Goal: Task Accomplishment & Management: Use online tool/utility

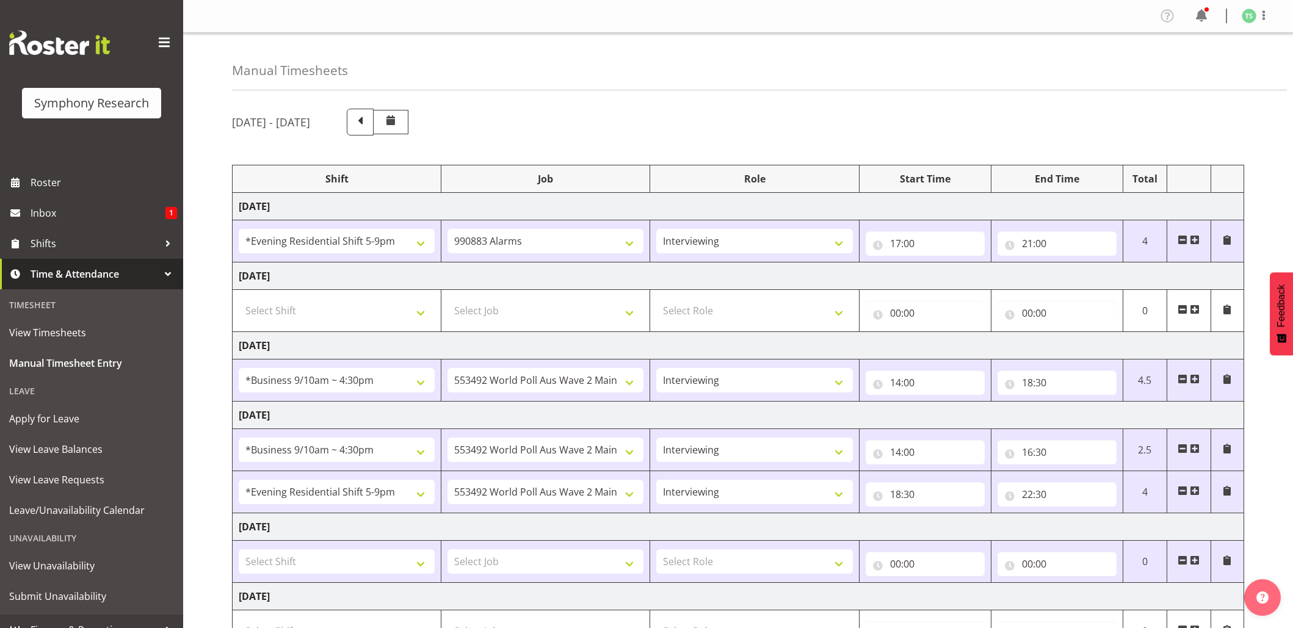
select select "48116"
select select "10420"
select select "47"
select select "26078"
select select "10499"
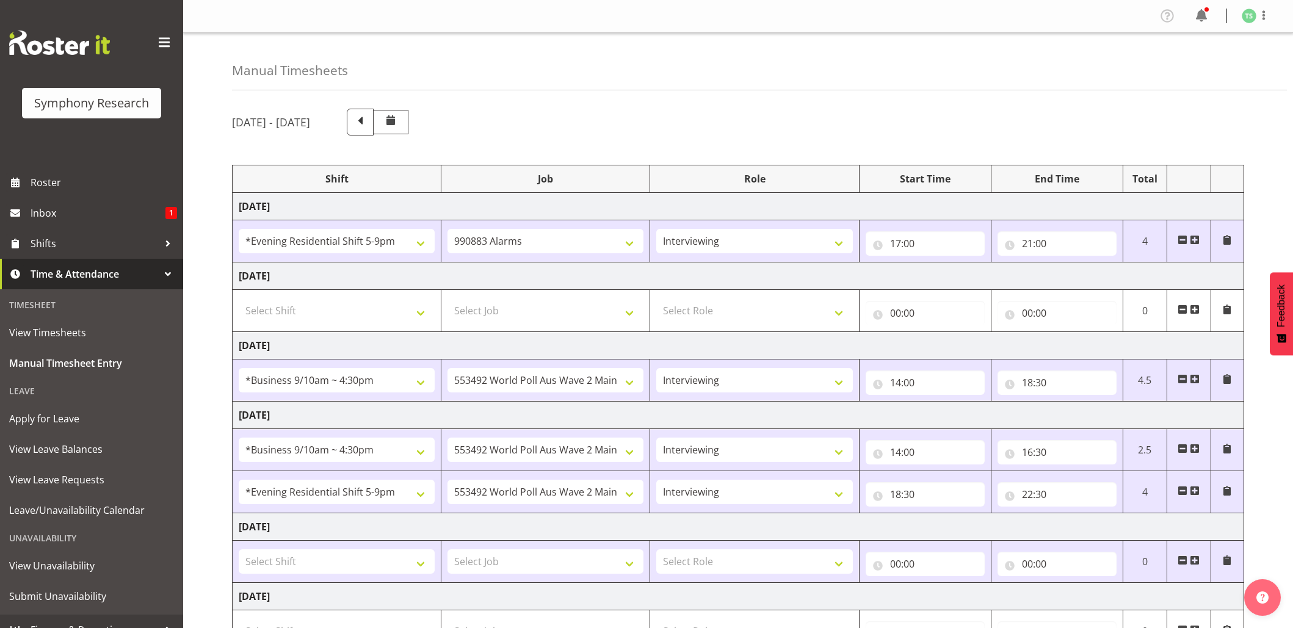
select select "47"
select select "26078"
select select "10499"
select select "47"
select select "48116"
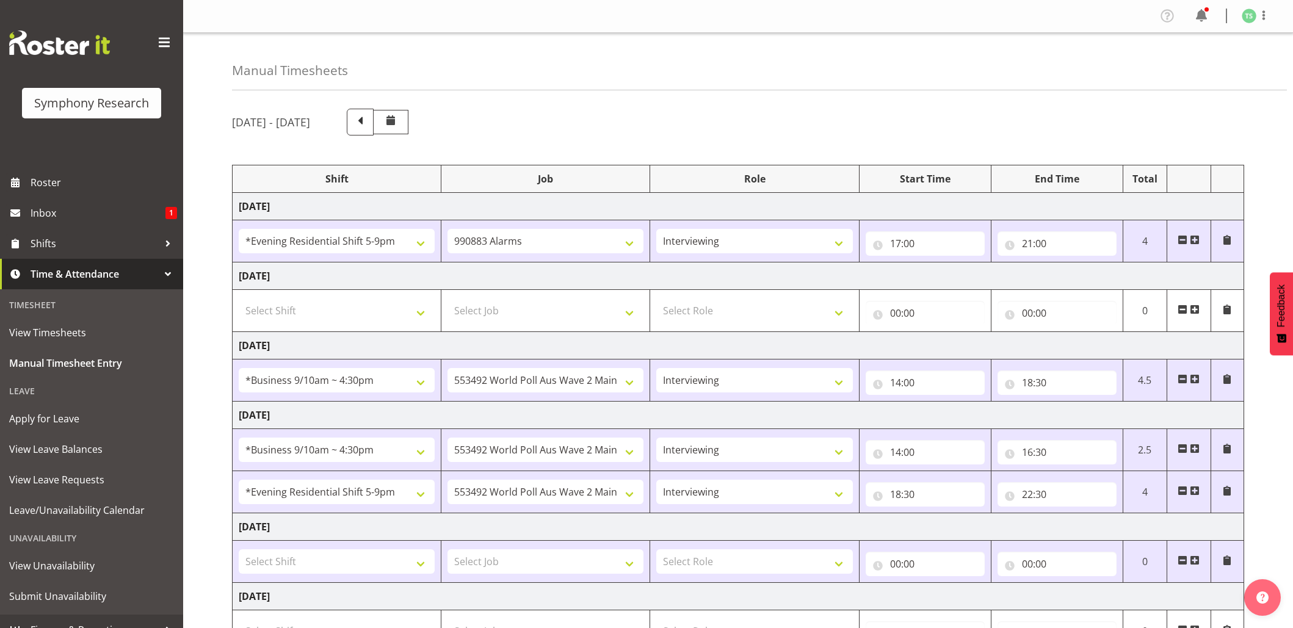
select select "10499"
select select "47"
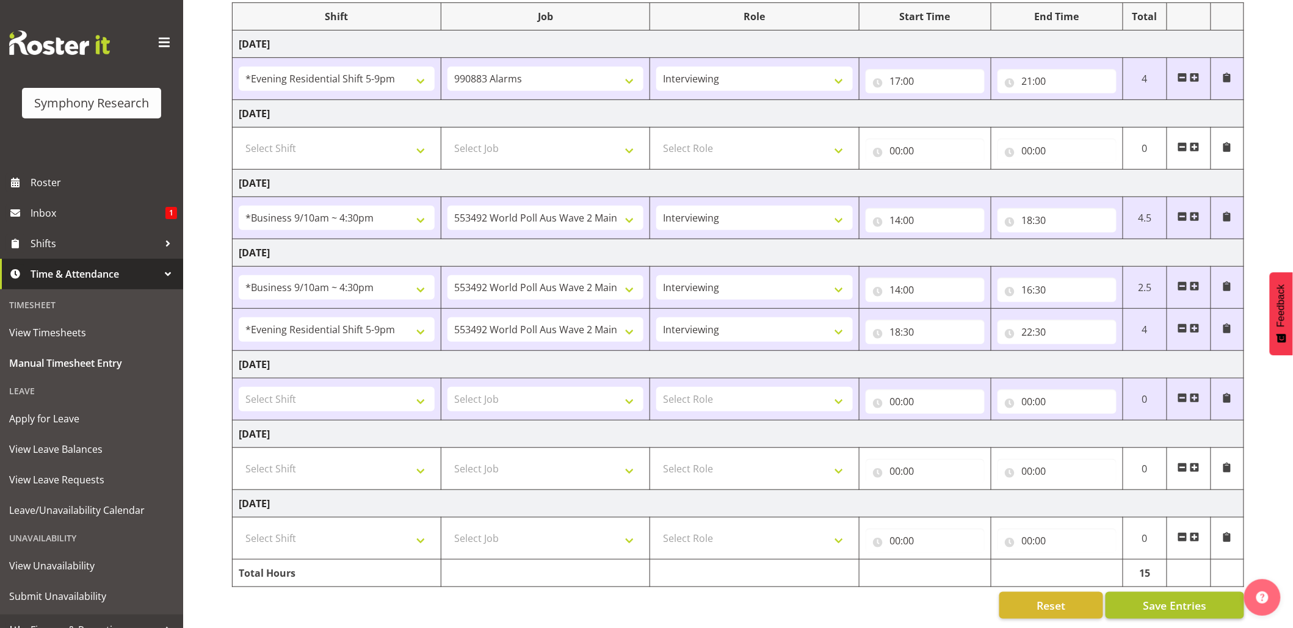
click at [1173, 592] on button "Save Entries" at bounding box center [1175, 605] width 139 height 27
